Goal: Task Accomplishment & Management: Use online tool/utility

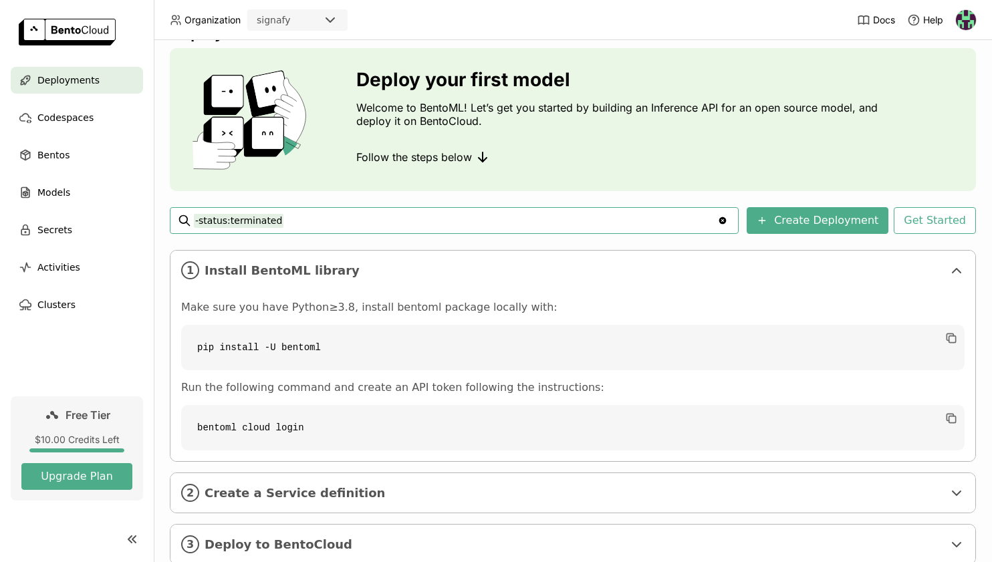
scroll to position [35, 0]
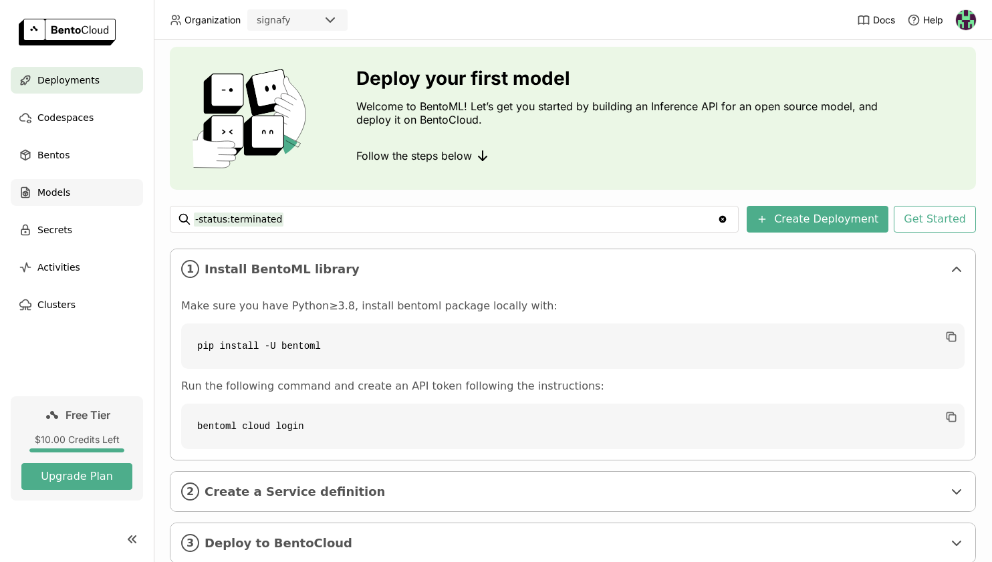
click at [78, 188] on div "Models" at bounding box center [77, 192] width 132 height 27
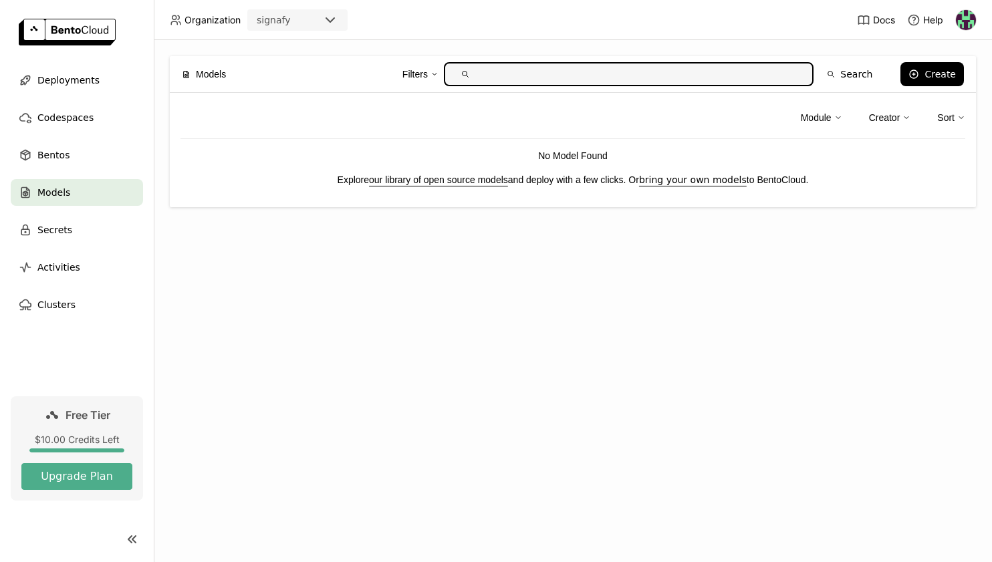
click at [566, 72] on input "text" at bounding box center [639, 73] width 327 height 21
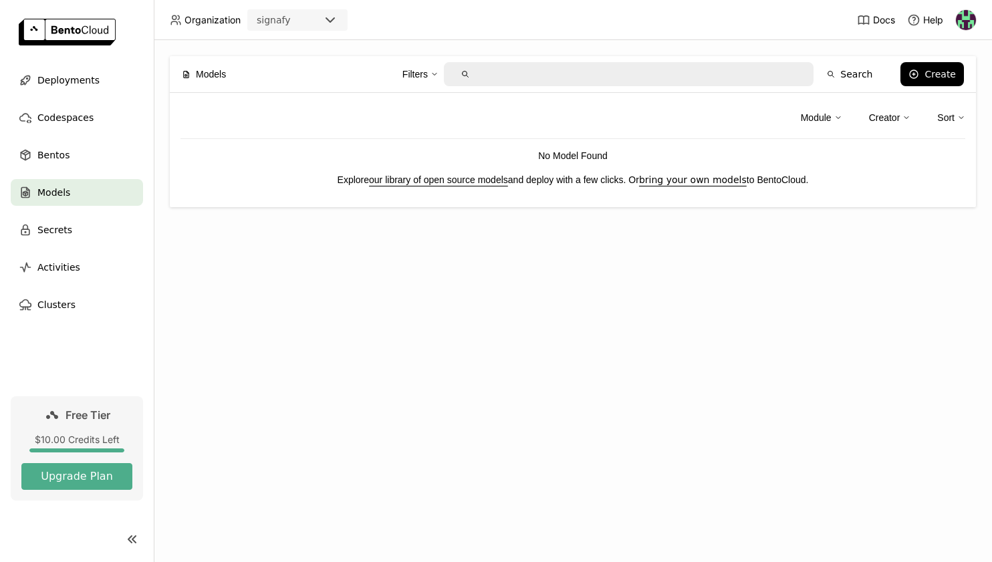
click at [472, 182] on link "our library of open source models" at bounding box center [438, 179] width 139 height 11
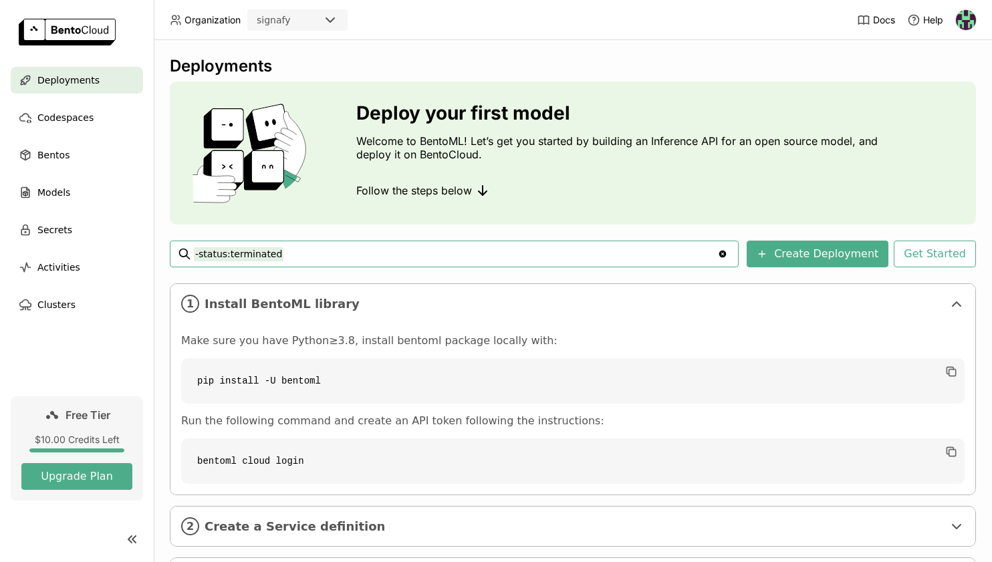
scroll to position [72, 0]
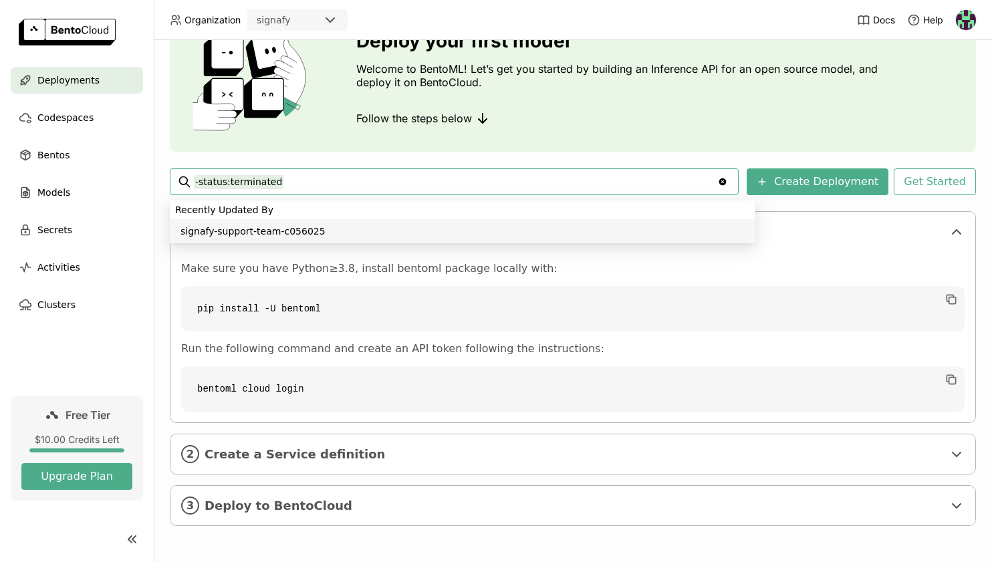
type input "-status:terminated"
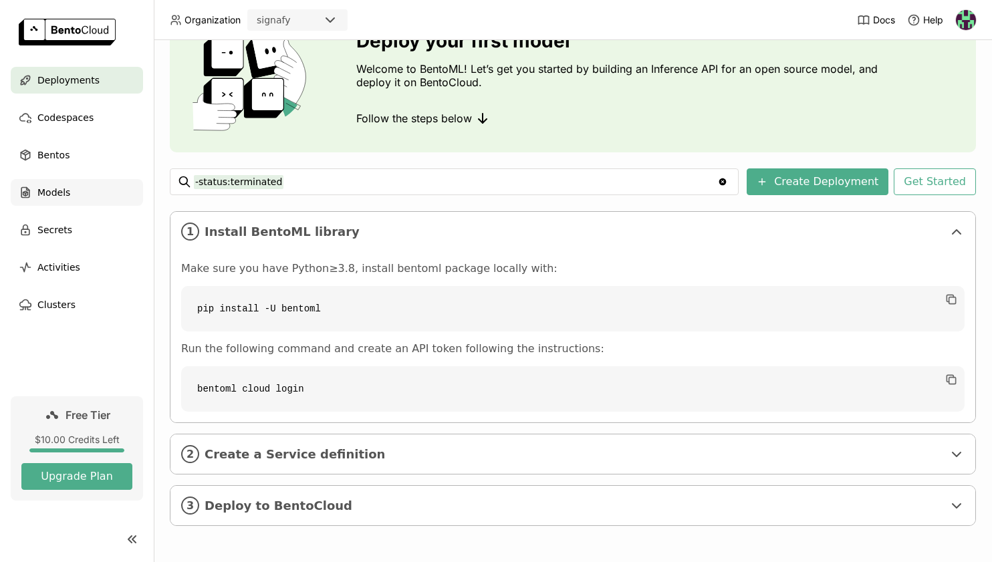
click at [76, 188] on div "Models" at bounding box center [77, 192] width 132 height 27
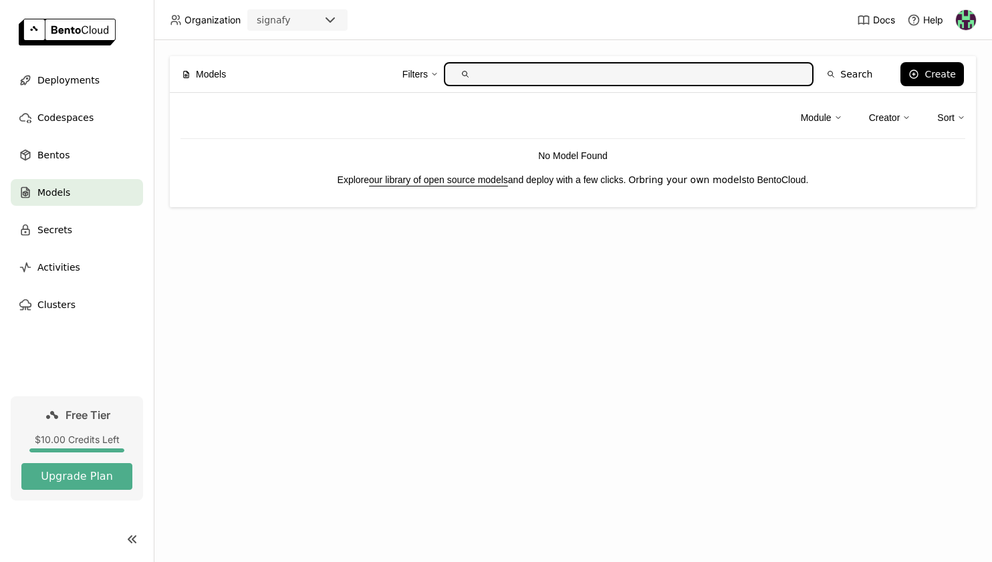
click at [714, 178] on link "bring your own models" at bounding box center [693, 179] width 108 height 11
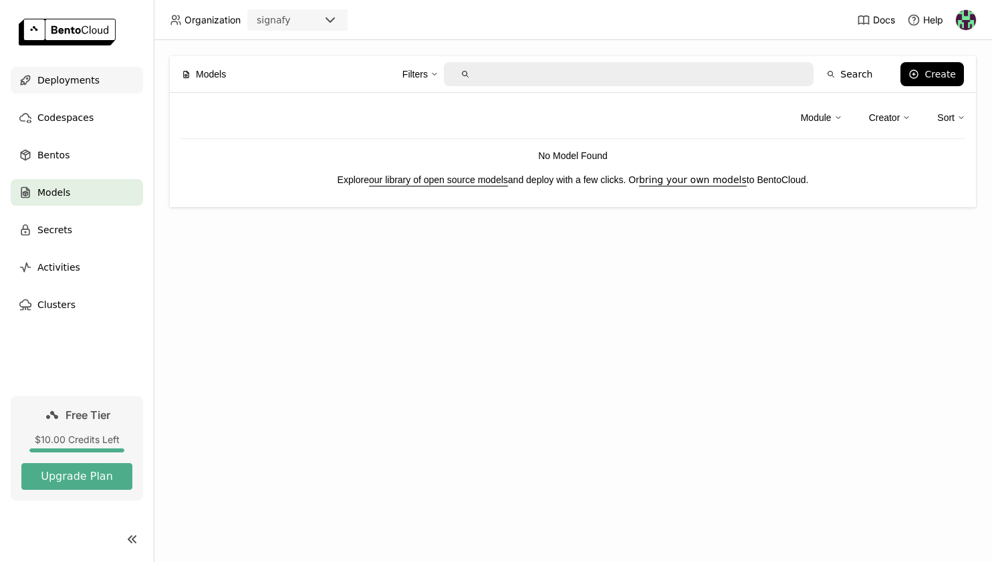
click at [84, 82] on span "Deployments" at bounding box center [68, 80] width 62 height 16
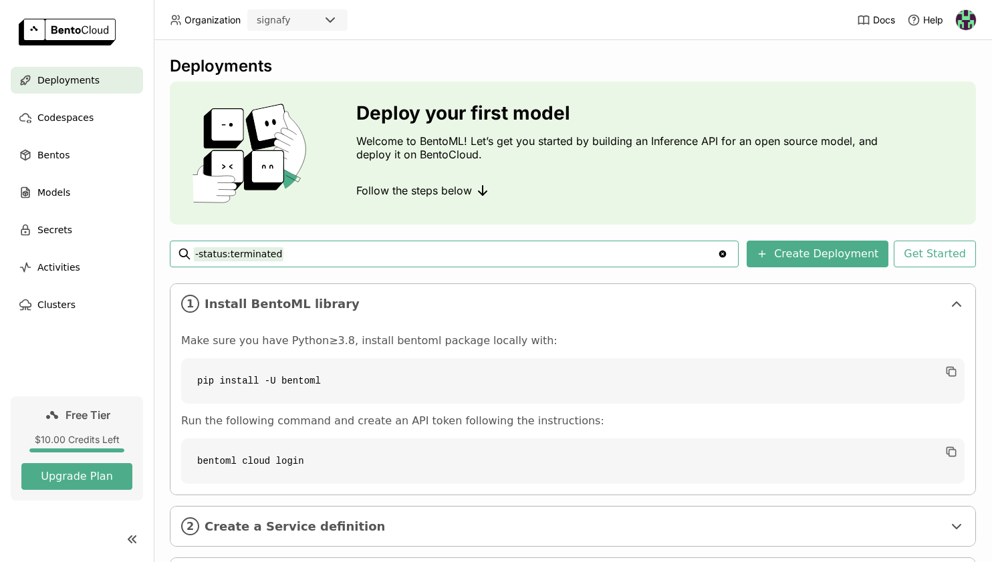
click at [728, 255] on icon "Clear value" at bounding box center [722, 254] width 11 height 11
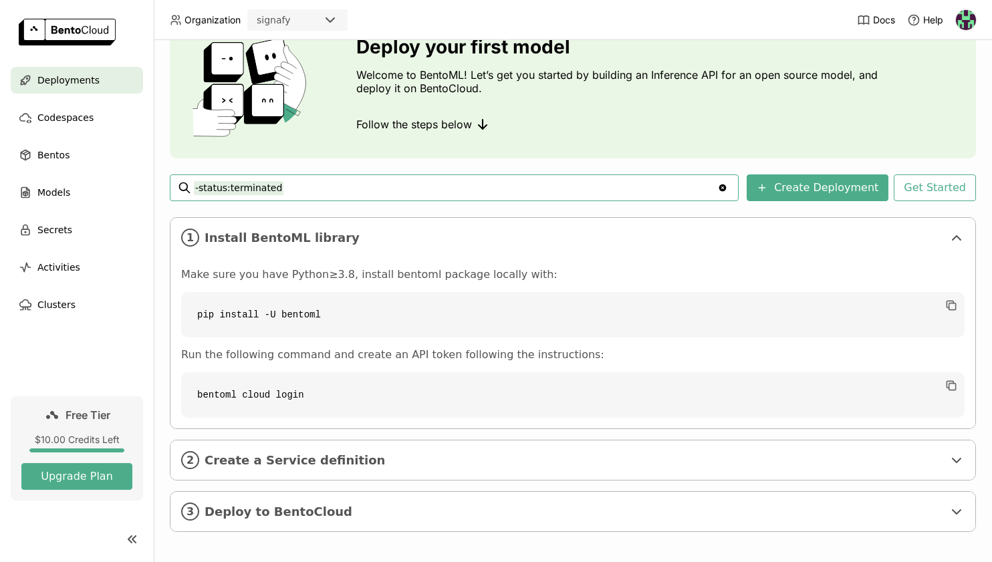
scroll to position [72, 0]
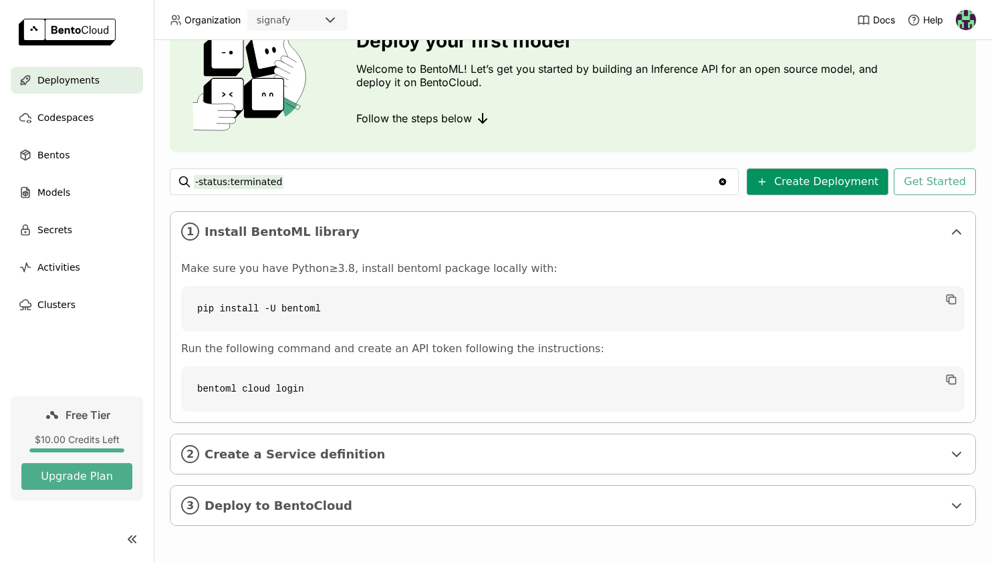
click at [808, 187] on button "Create Deployment" at bounding box center [818, 181] width 142 height 27
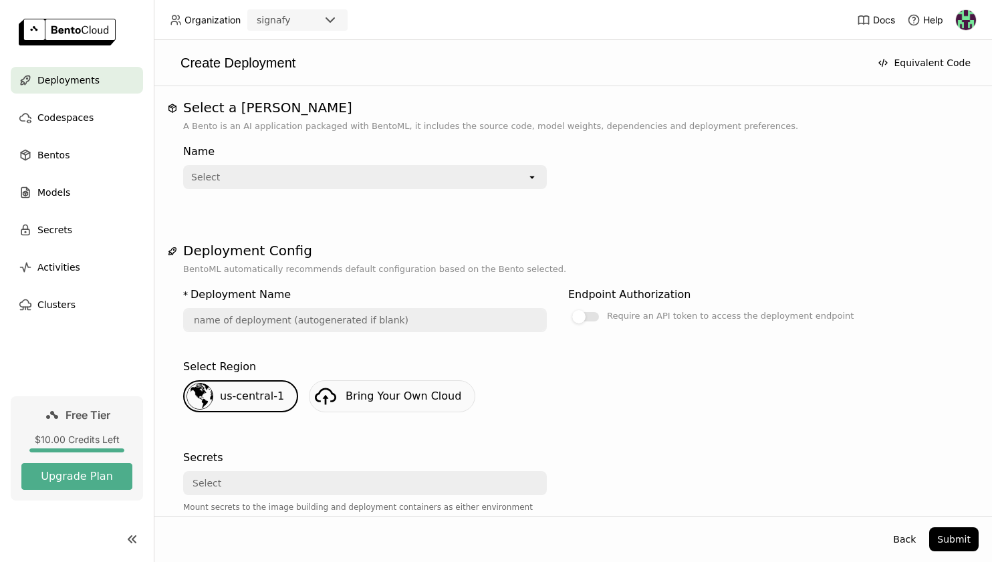
click at [527, 178] on icon "open" at bounding box center [532, 177] width 11 height 11
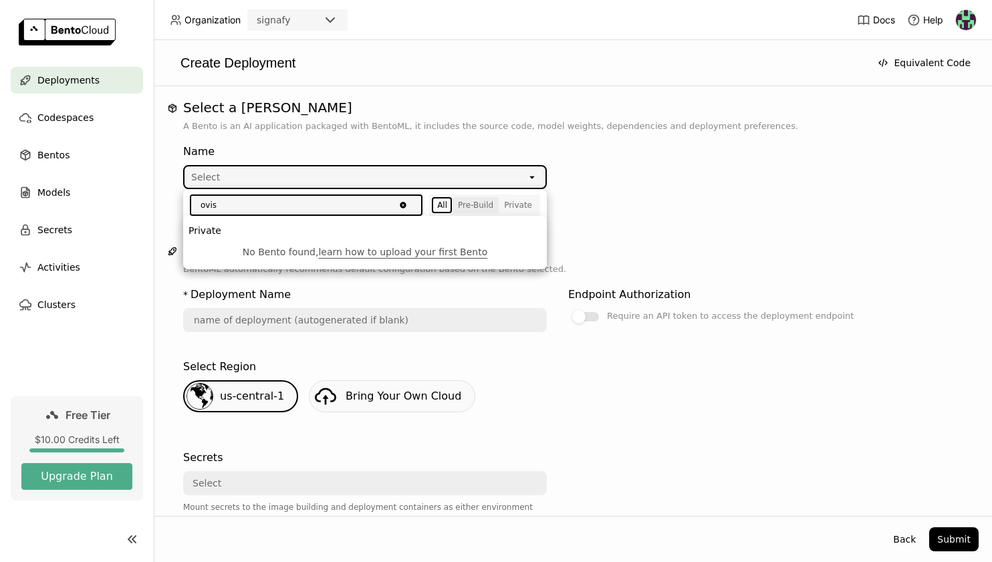
type input "ovis"
click at [480, 204] on div "Pre-Build" at bounding box center [475, 205] width 35 height 11
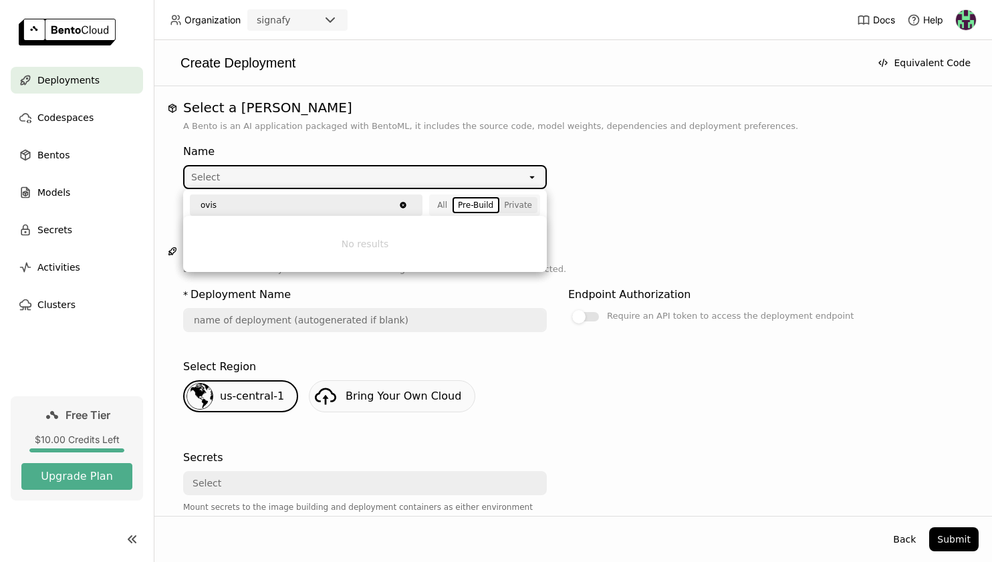
click at [510, 207] on div "Private" at bounding box center [518, 205] width 28 height 11
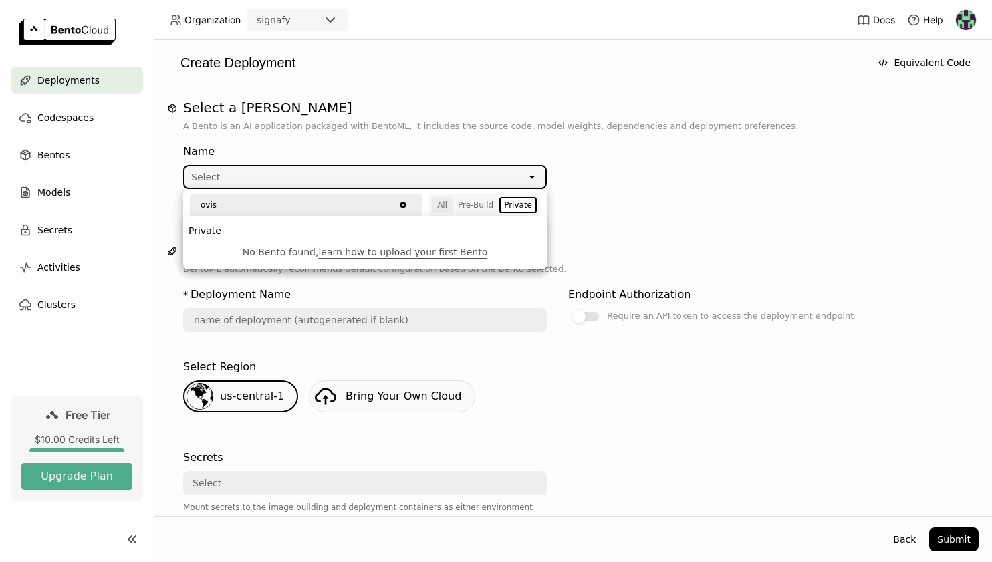
click at [437, 210] on div "All" at bounding box center [442, 205] width 10 height 11
click at [539, 136] on div "Name Select open" at bounding box center [572, 172] width 779 height 78
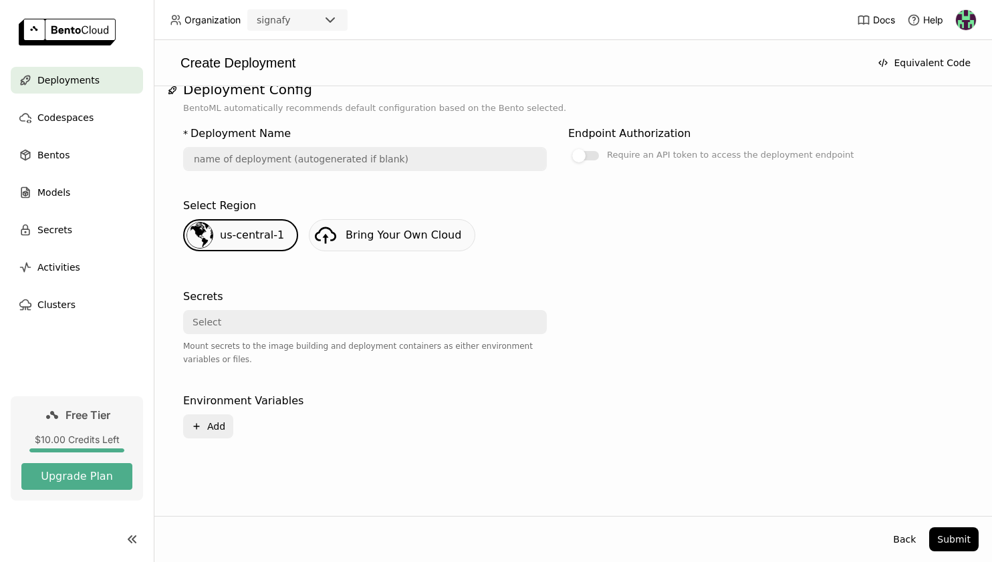
scroll to position [154, 0]
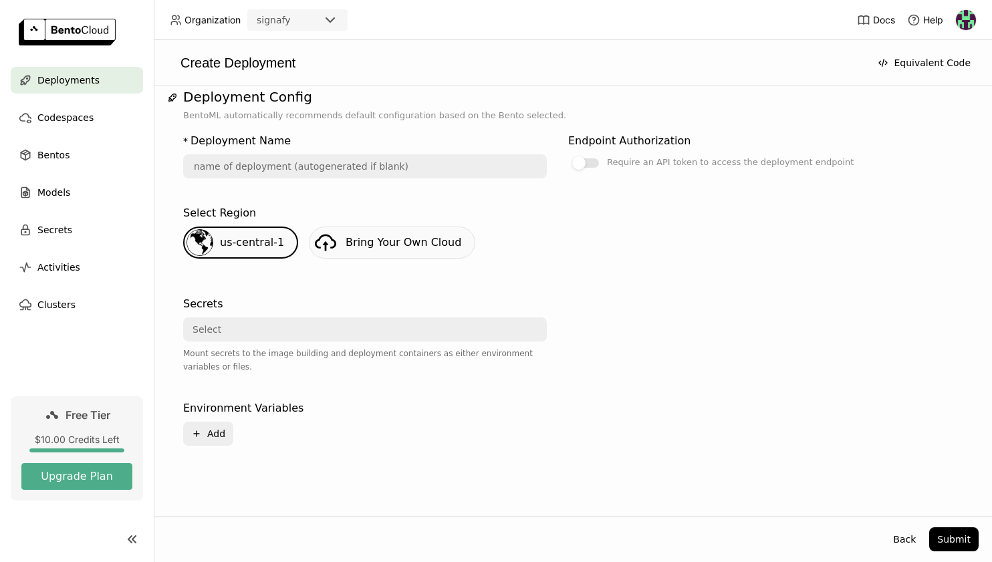
click at [332, 184] on div "* Deployment Name" at bounding box center [365, 158] width 364 height 61
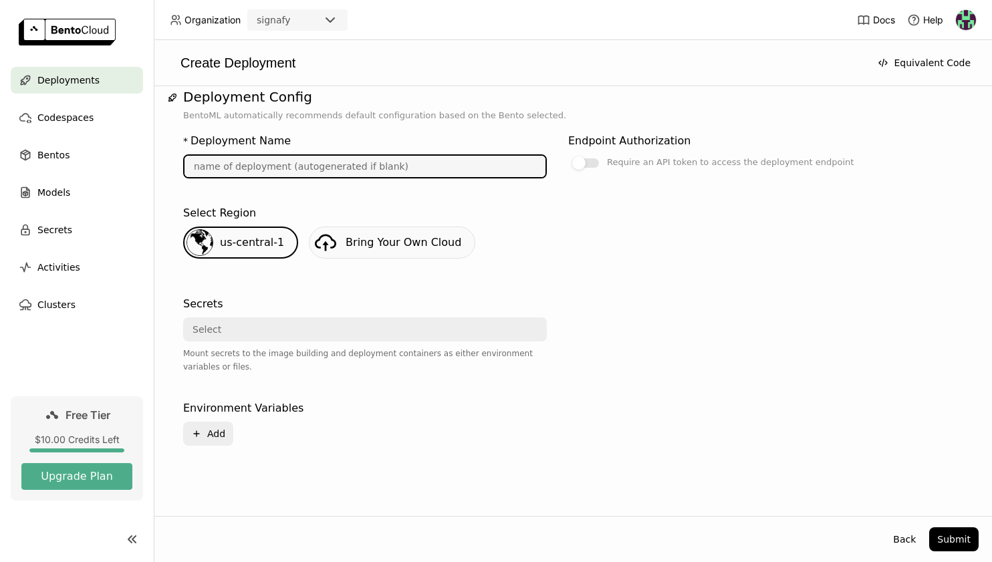
click at [333, 166] on input "text" at bounding box center [364, 166] width 361 height 21
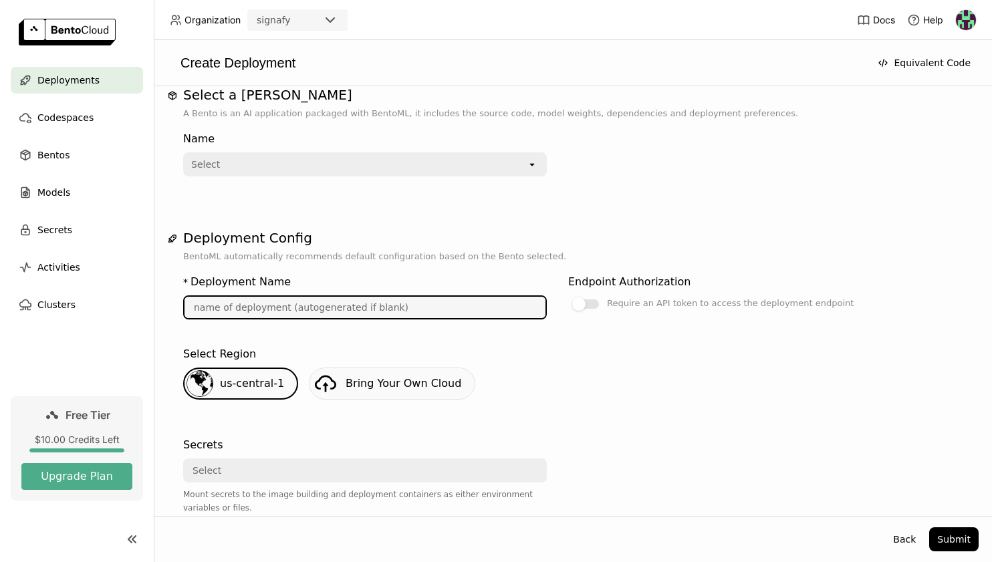
scroll to position [0, 0]
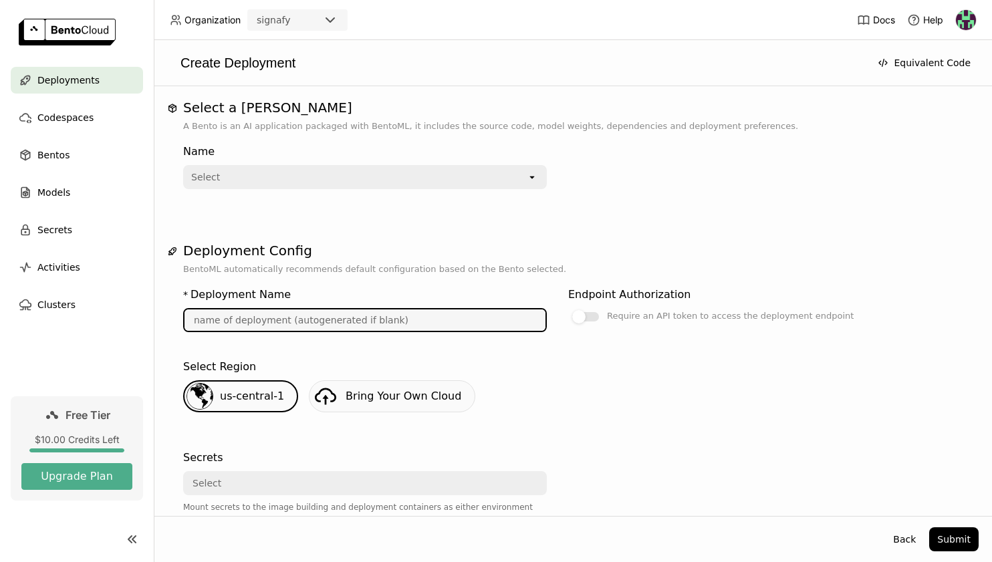
click at [333, 166] on div "Select" at bounding box center [355, 176] width 342 height 21
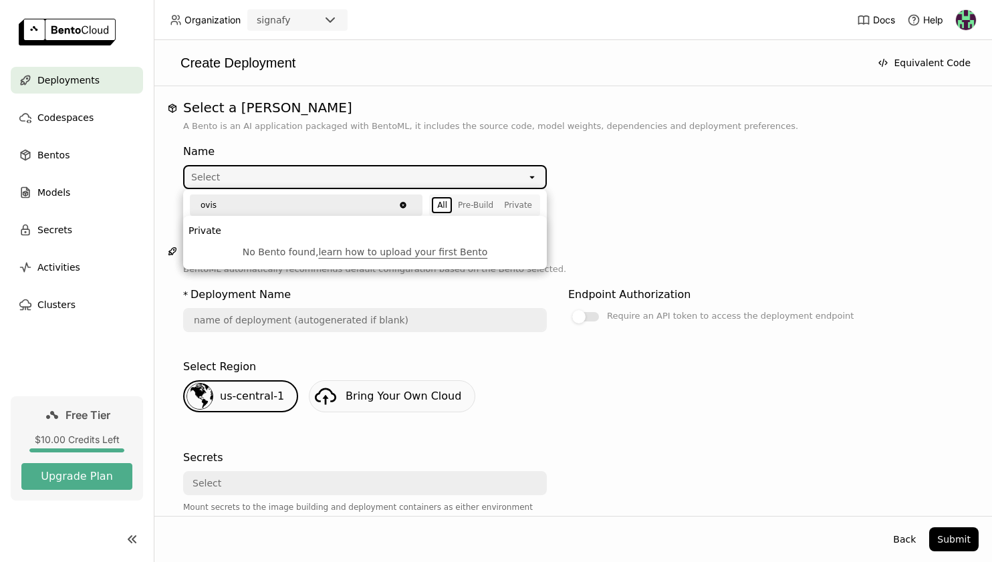
click at [404, 206] on icon "Clear value" at bounding box center [403, 205] width 6 height 6
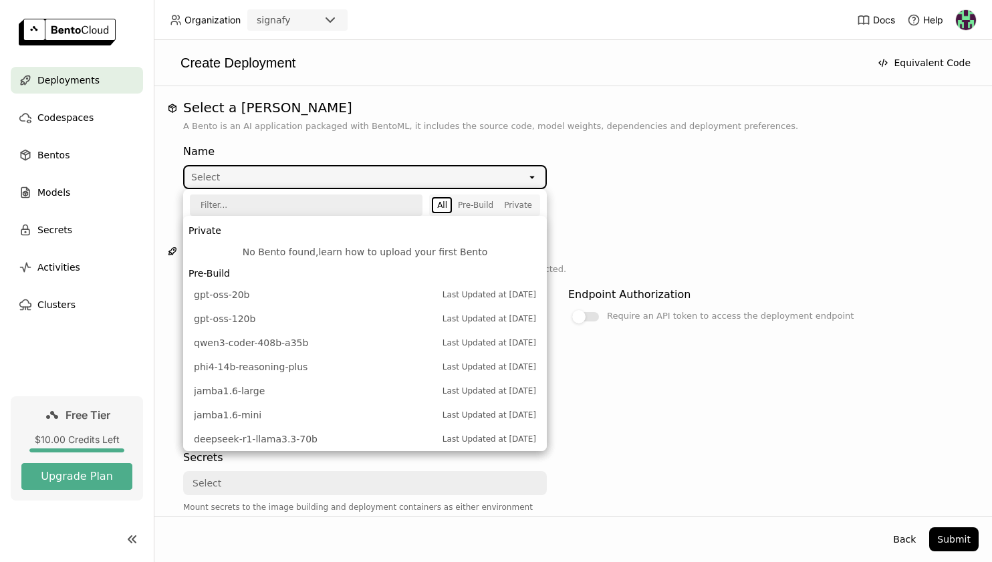
click at [385, 252] on link "learn how to upload your first Bento" at bounding box center [402, 252] width 169 height 11
